Goal: Task Accomplishment & Management: Manage account settings

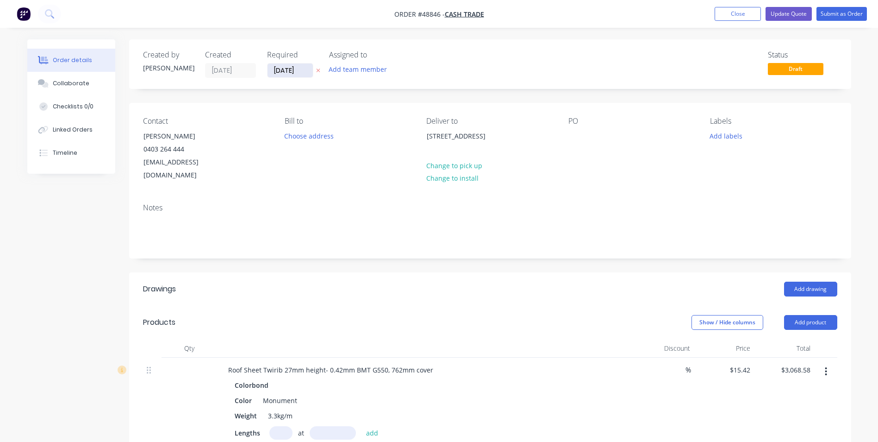
click at [296, 64] on input "[DATE]" at bounding box center [290, 70] width 45 height 14
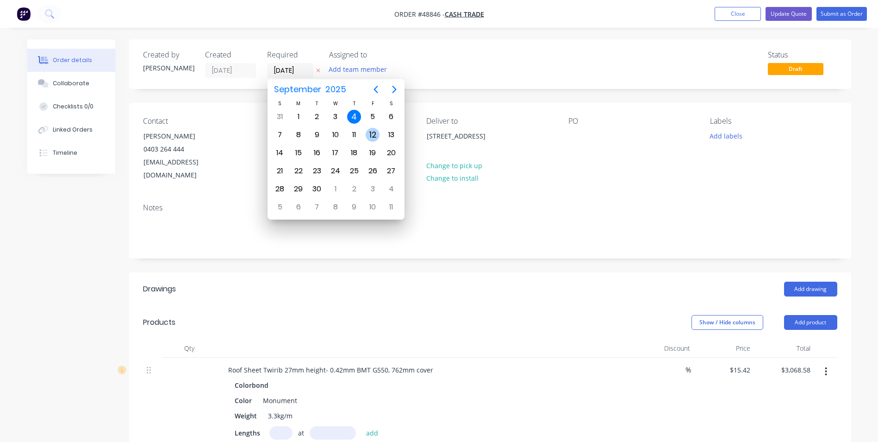
click at [376, 137] on div "12" at bounding box center [373, 135] width 14 height 14
type input "[DATE]"
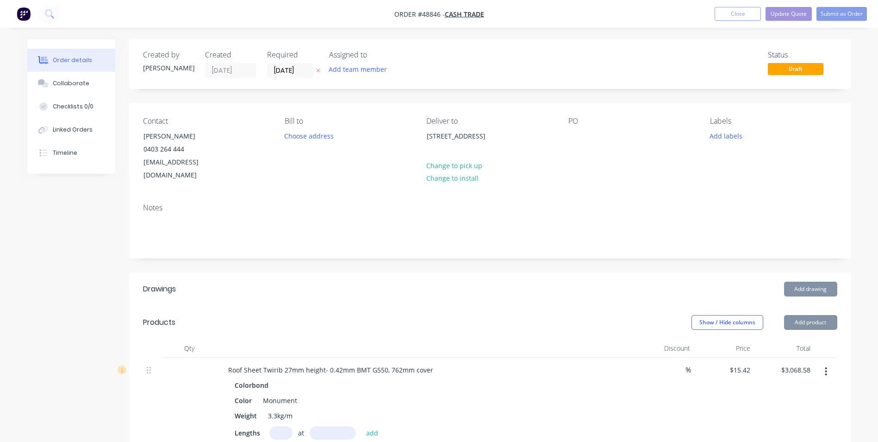
click at [470, 86] on div "Created by [PERSON_NAME] Created [DATE] Required [DATE] Assigned to Add team me…" at bounding box center [490, 64] width 722 height 50
click at [852, 16] on button "Submit as Order" at bounding box center [842, 14] width 50 height 14
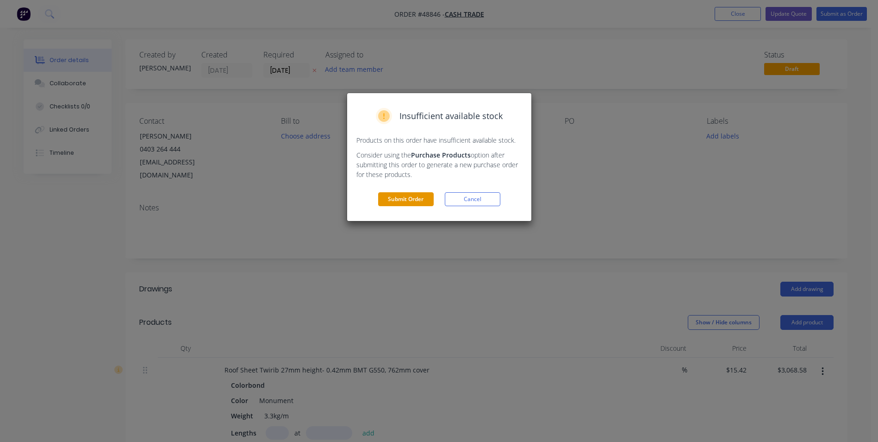
click at [420, 202] on button "Submit Order" at bounding box center [406, 199] width 56 height 14
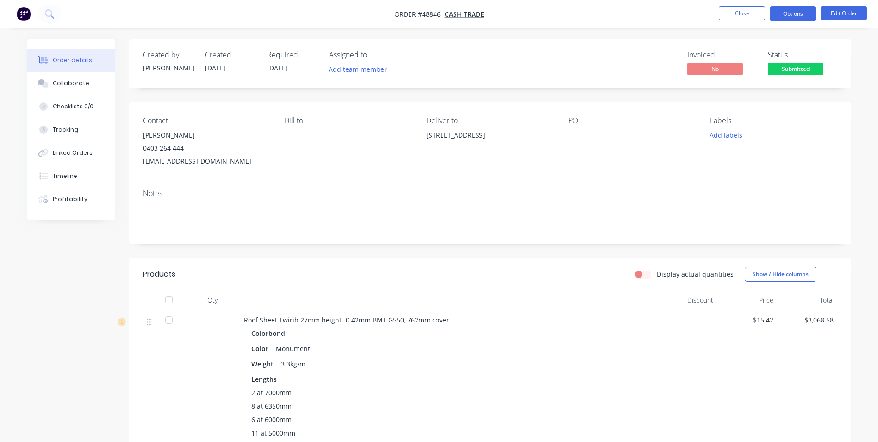
click at [786, 12] on button "Options" at bounding box center [793, 13] width 46 height 15
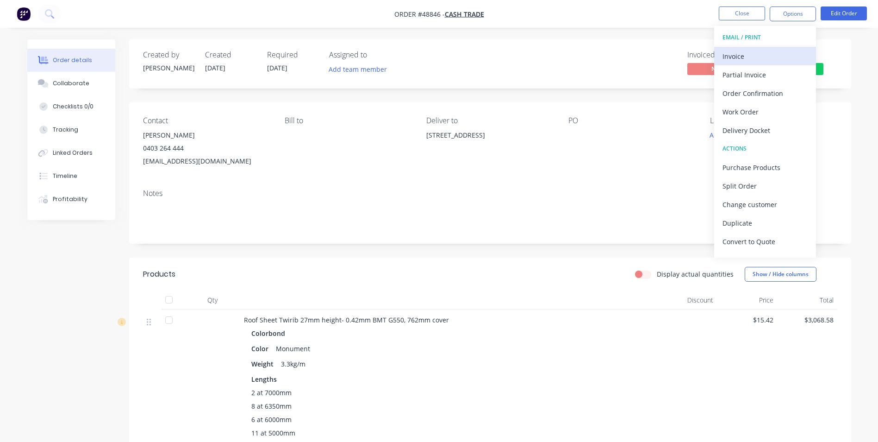
click at [775, 61] on div "Invoice" at bounding box center [765, 56] width 85 height 13
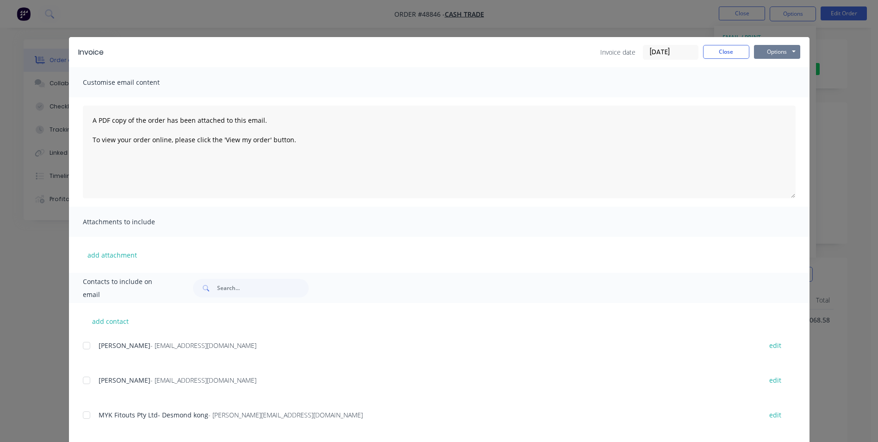
click at [769, 53] on button "Options" at bounding box center [777, 52] width 46 height 14
click at [763, 86] on button "Print" at bounding box center [783, 83] width 59 height 15
click at [715, 52] on button "Close" at bounding box center [726, 52] width 46 height 14
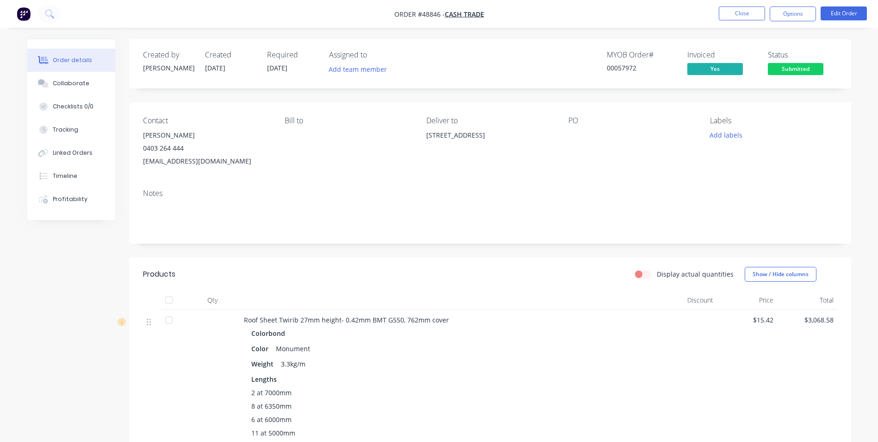
click at [326, 159] on div "Bill to" at bounding box center [348, 141] width 127 height 51
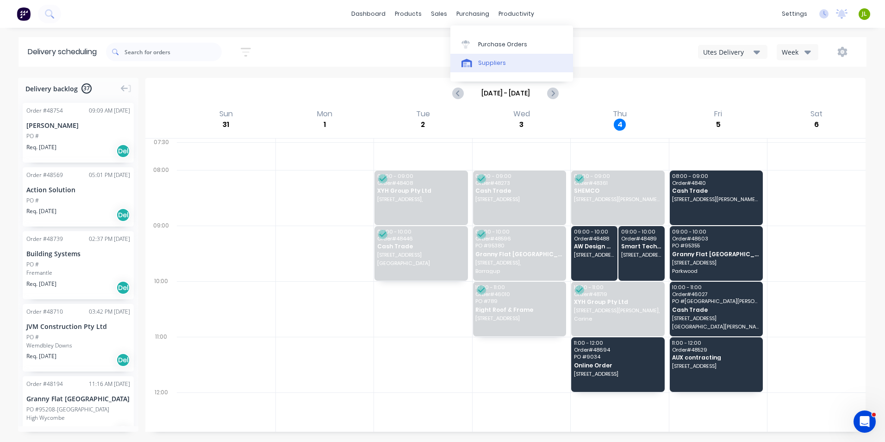
click at [485, 60] on div "Suppliers" at bounding box center [492, 63] width 28 height 8
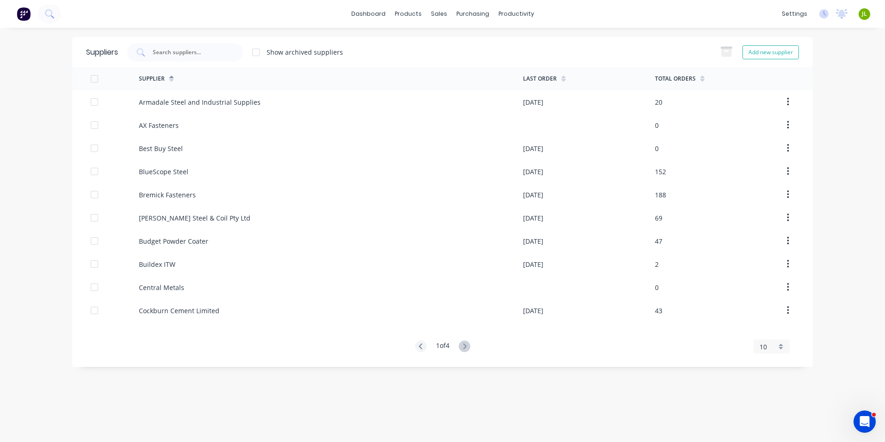
click at [459, 346] on div "1 of 4" at bounding box center [442, 346] width 55 height 13
click at [472, 345] on div "1 of 4 10 5 10 15 20 25 30 35" at bounding box center [442, 346] width 741 height 13
click at [465, 347] on icon at bounding box center [465, 346] width 12 height 12
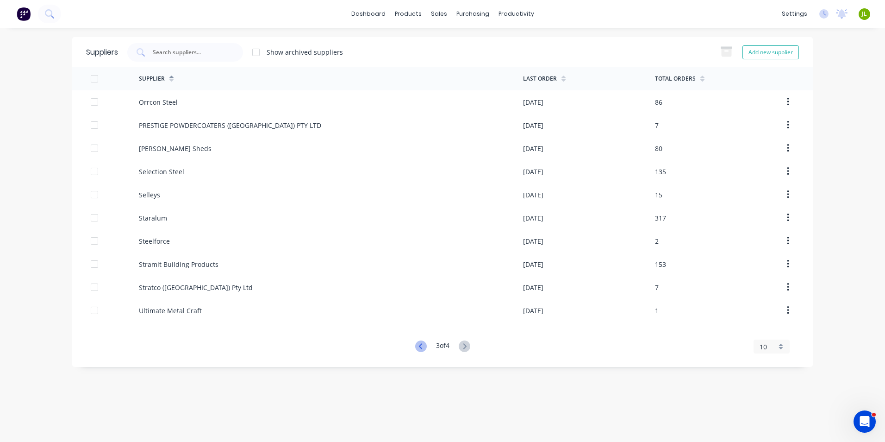
click at [419, 349] on icon at bounding box center [421, 346] width 12 height 12
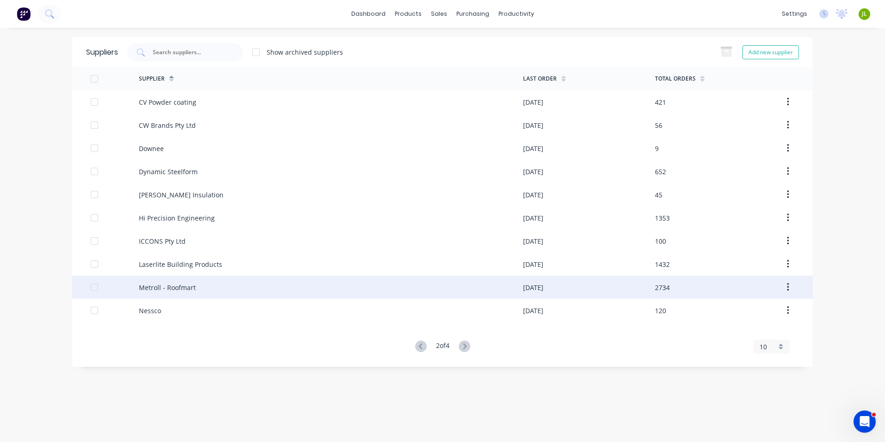
click at [255, 292] on div "Metroll - Roofmart" at bounding box center [331, 287] width 384 height 23
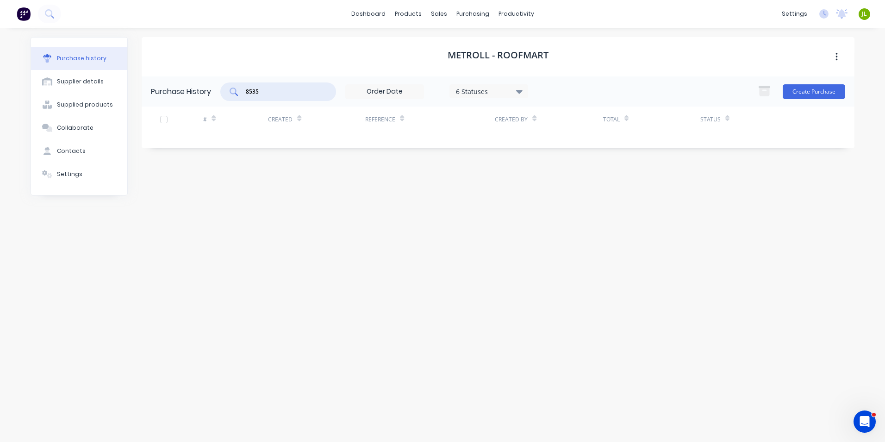
drag, startPoint x: 263, startPoint y: 89, endPoint x: 241, endPoint y: 92, distance: 22.9
click at [241, 92] on div "8535" at bounding box center [278, 91] width 116 height 19
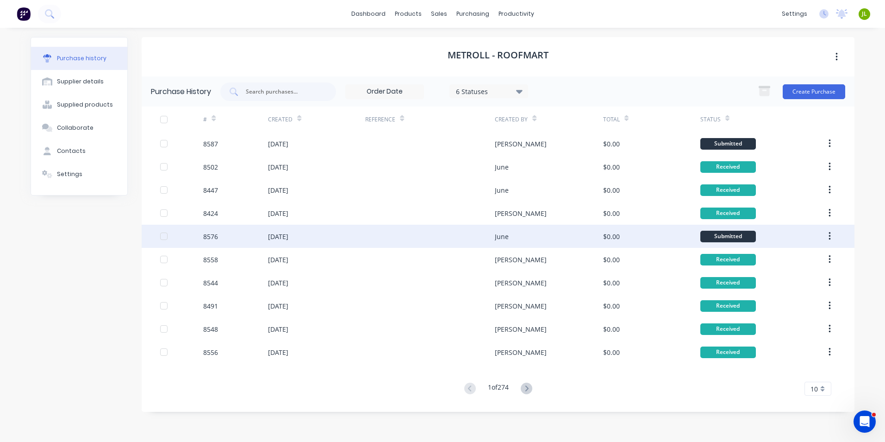
click at [420, 234] on div at bounding box center [430, 236] width 130 height 23
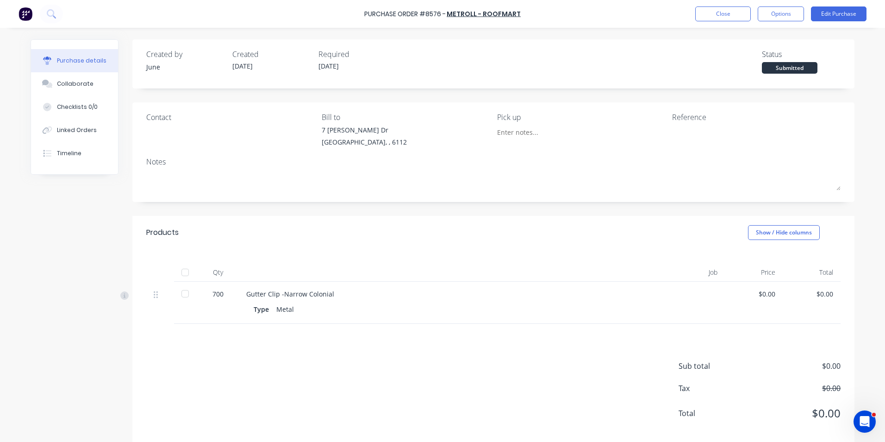
click at [53, 297] on div "Created by June Created 03/09/25 Required 04/09/25 Status Submitted Contact Bil…" at bounding box center [443, 242] width 824 height 407
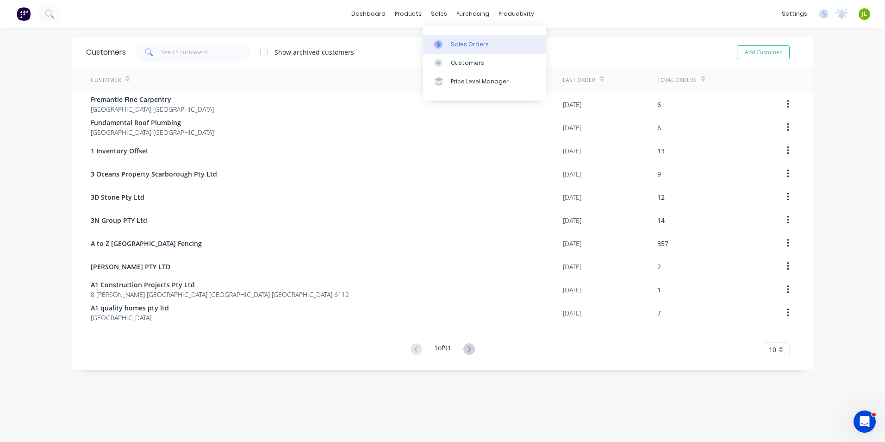
click at [438, 37] on link "Sales Orders" at bounding box center [484, 44] width 123 height 19
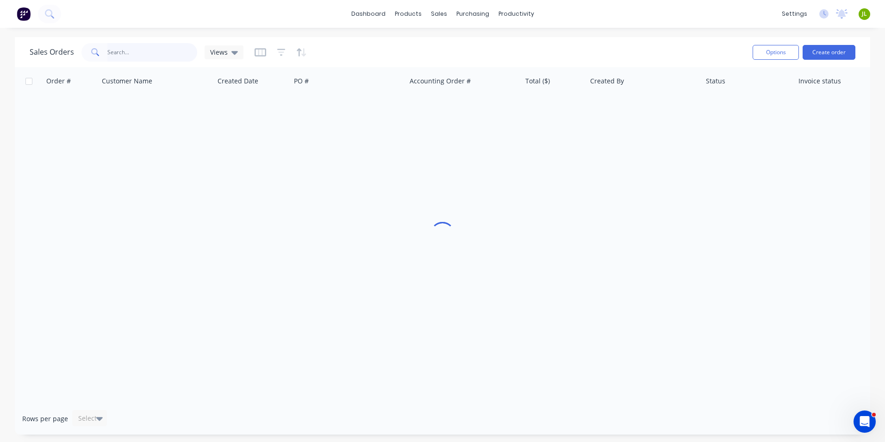
click at [159, 56] on input "text" at bounding box center [152, 52] width 90 height 19
type input "47985"
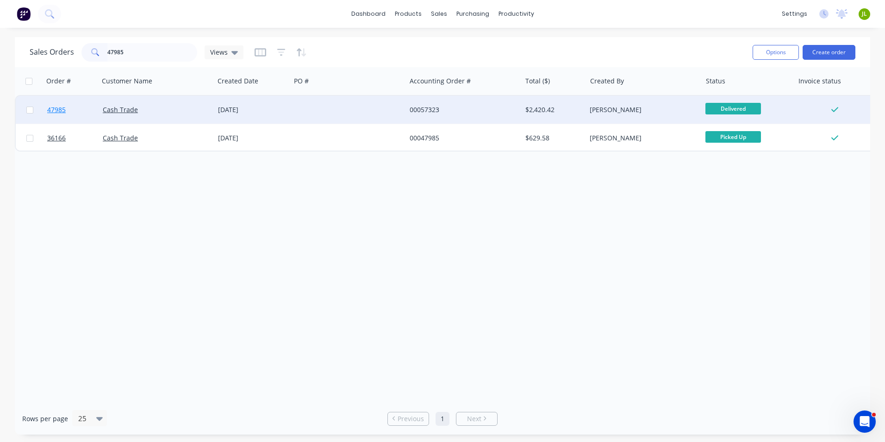
click at [58, 111] on span "47985" at bounding box center [56, 109] width 19 height 9
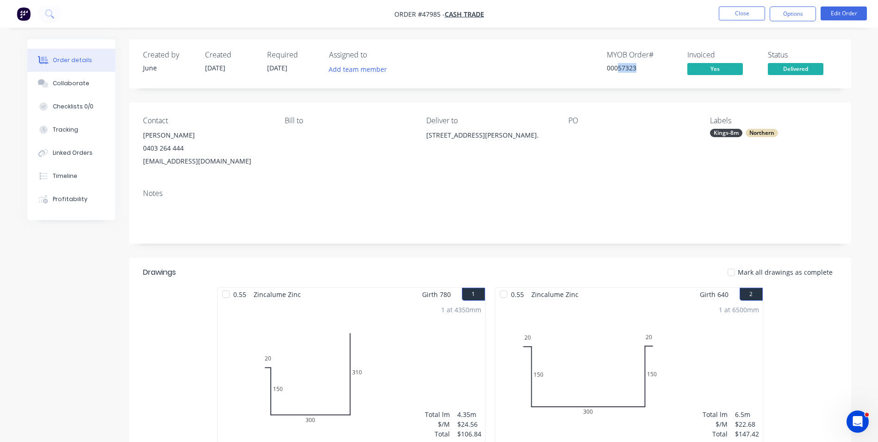
drag, startPoint x: 639, startPoint y: 70, endPoint x: 617, endPoint y: 73, distance: 21.9
click at [617, 73] on div "MYOB Order # 00057323" at bounding box center [641, 63] width 69 height 27
copy div "57323"
